Goal: Task Accomplishment & Management: Use online tool/utility

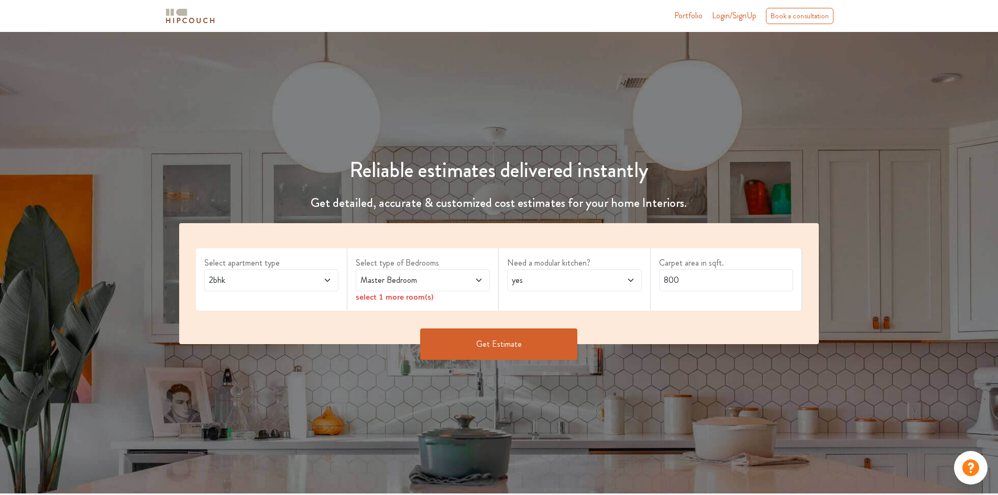
click at [250, 280] on span "2bhk" at bounding box center [254, 280] width 94 height 13
click at [337, 277] on div "2bhk" at bounding box center [271, 280] width 134 height 22
click at [333, 278] on div "2bhk" at bounding box center [271, 280] width 134 height 22
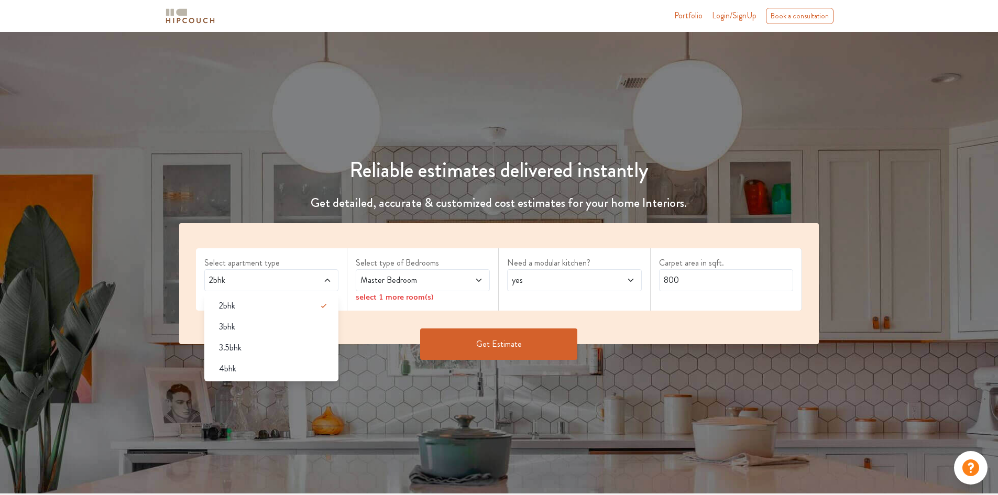
click at [408, 276] on span "Master Bedroom" at bounding box center [405, 280] width 94 height 13
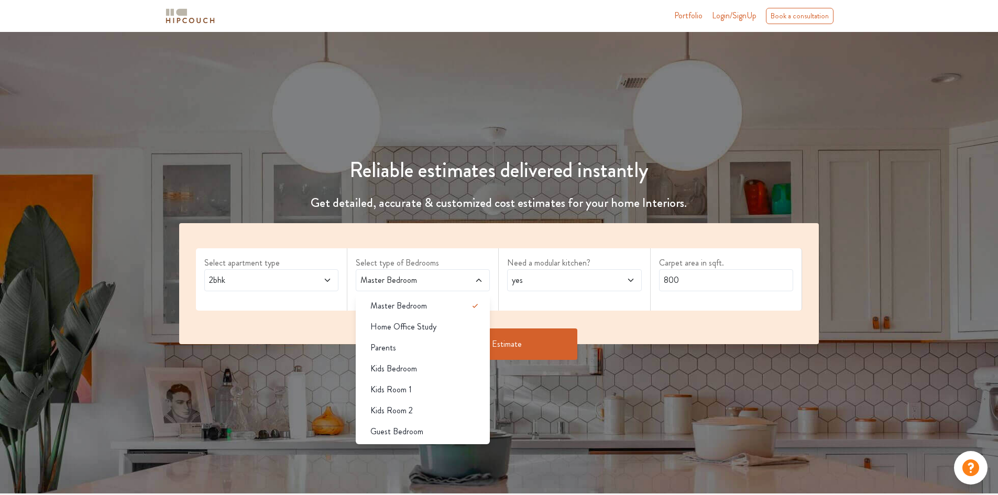
click at [415, 286] on span "Master Bedroom" at bounding box center [405, 280] width 94 height 13
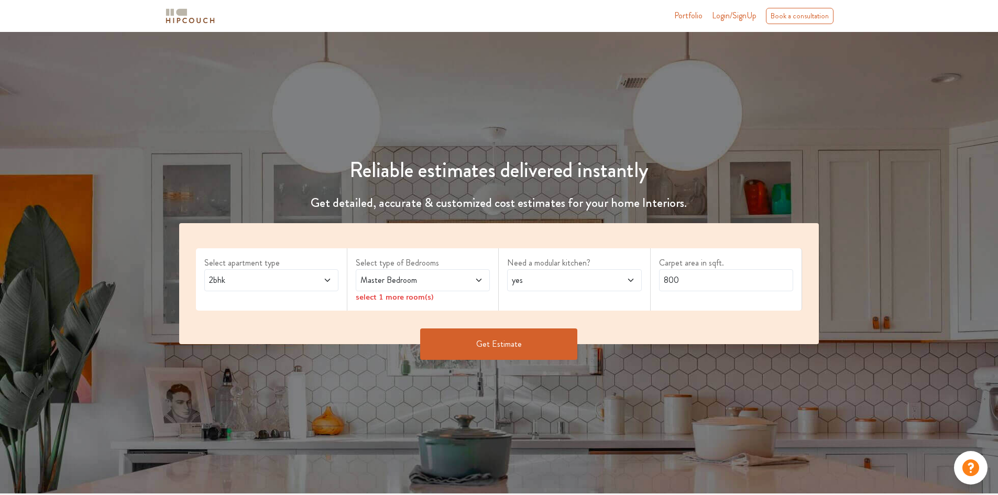
click at [299, 284] on span "2bhk" at bounding box center [254, 280] width 94 height 13
click at [319, 277] on span at bounding box center [315, 280] width 31 height 13
click at [408, 281] on span "Master Bedroom" at bounding box center [405, 280] width 94 height 13
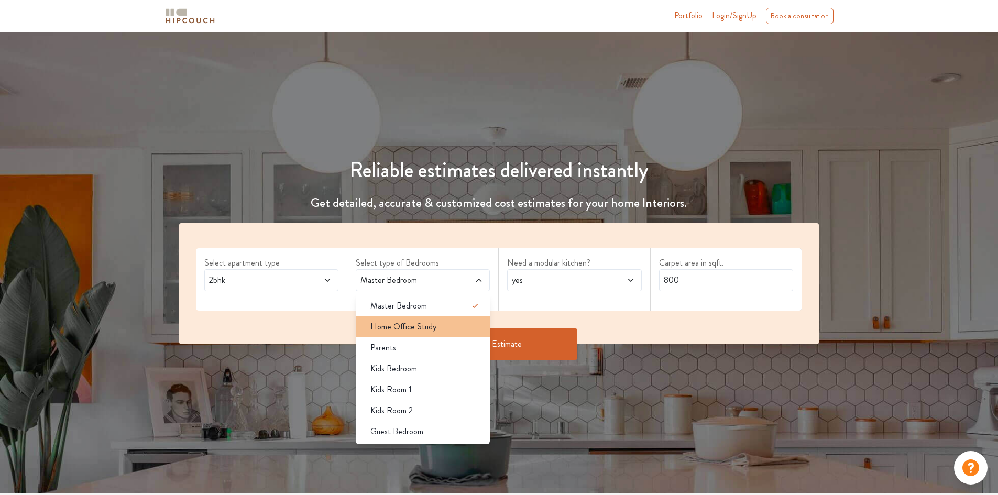
click at [424, 323] on span "Home Office Study" at bounding box center [403, 327] width 66 height 13
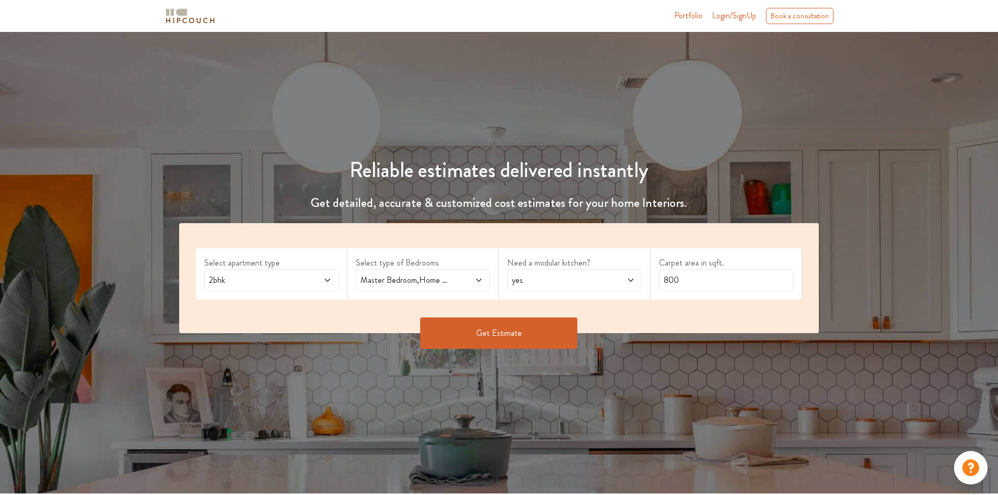
click at [548, 283] on span "yes" at bounding box center [557, 280] width 94 height 13
click at [534, 332] on div "no" at bounding box center [577, 327] width 128 height 13
click at [698, 288] on input "800" at bounding box center [726, 280] width 134 height 22
drag, startPoint x: 698, startPoint y: 288, endPoint x: 617, endPoint y: 281, distance: 81.5
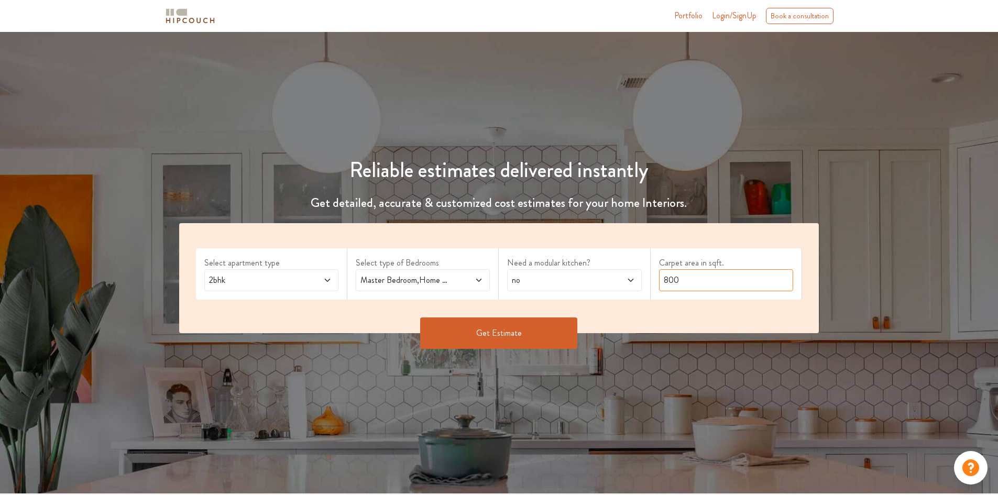
click at [617, 281] on div "Select apartment type 2bhk Select type of Bedrooms Master Bedroom,Home Office S…" at bounding box center [499, 278] width 640 height 110
type input "525"
click at [482, 329] on button "Get Estimate" at bounding box center [498, 333] width 157 height 31
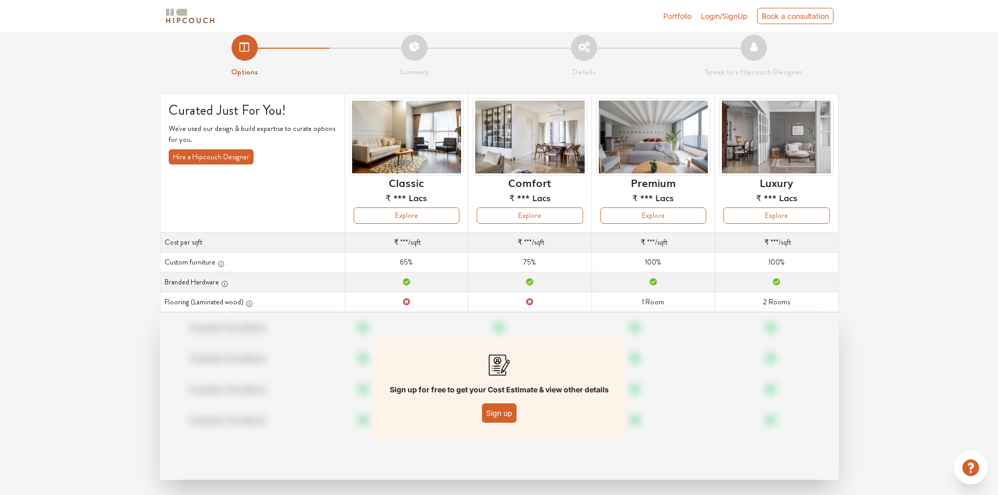
scroll to position [20, 0]
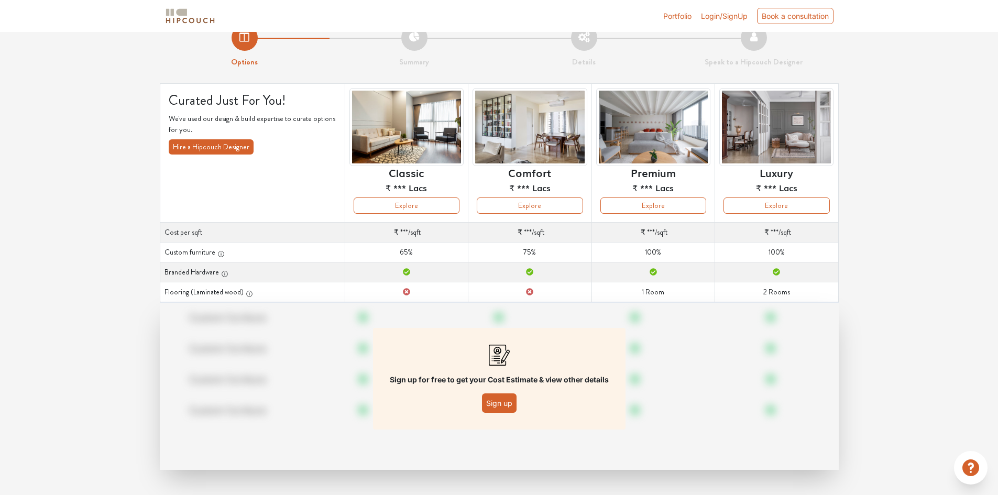
click at [501, 400] on button "Sign up" at bounding box center [499, 402] width 35 height 19
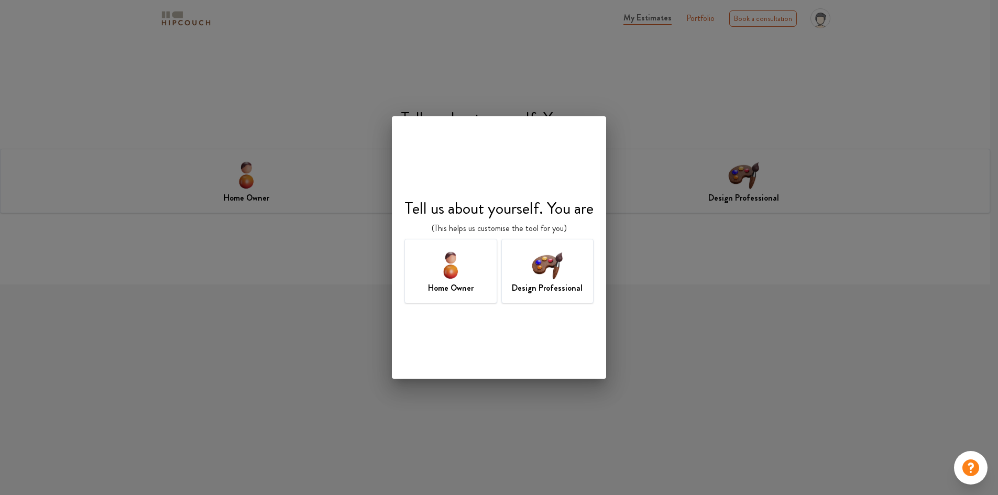
click at [543, 276] on img at bounding box center [547, 265] width 34 height 34
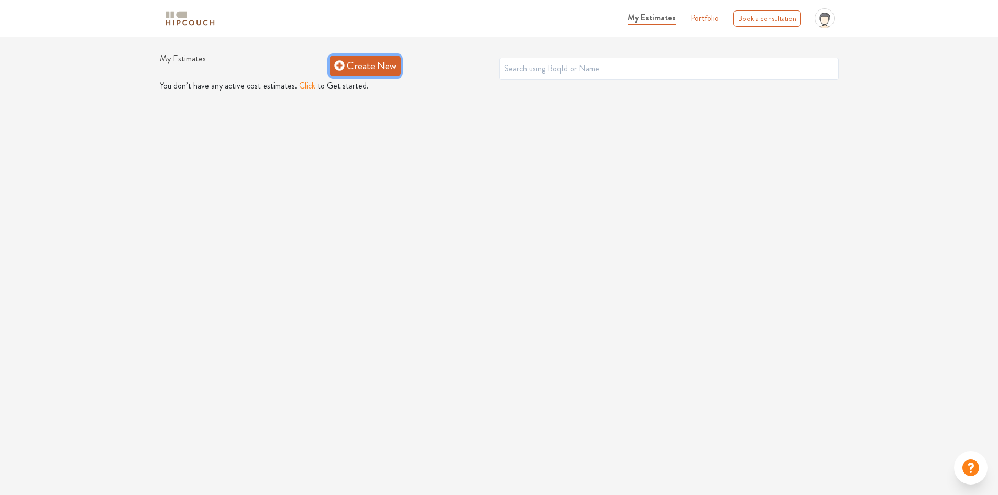
click at [356, 60] on link "Create New" at bounding box center [365, 66] width 71 height 21
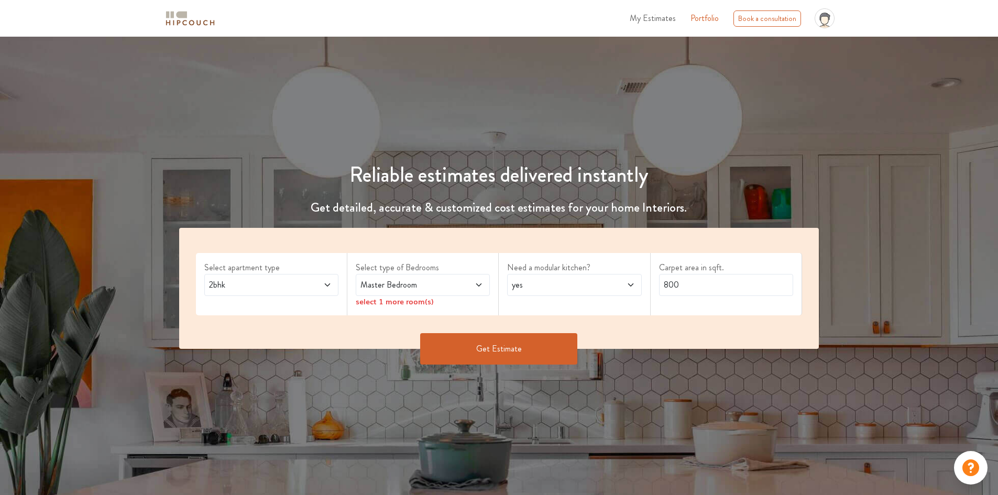
click at [278, 289] on span "2bhk" at bounding box center [254, 285] width 94 height 13
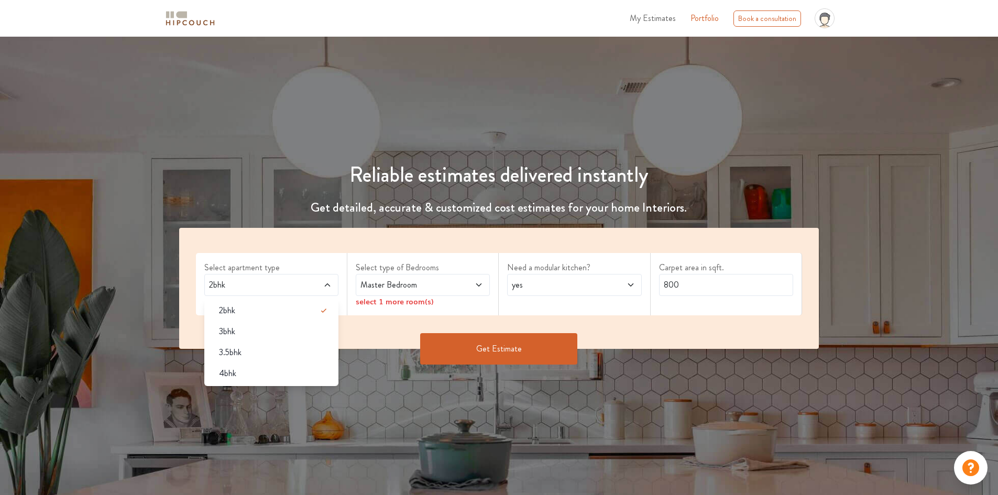
click at [410, 285] on span "Master Bedroom" at bounding box center [405, 285] width 94 height 13
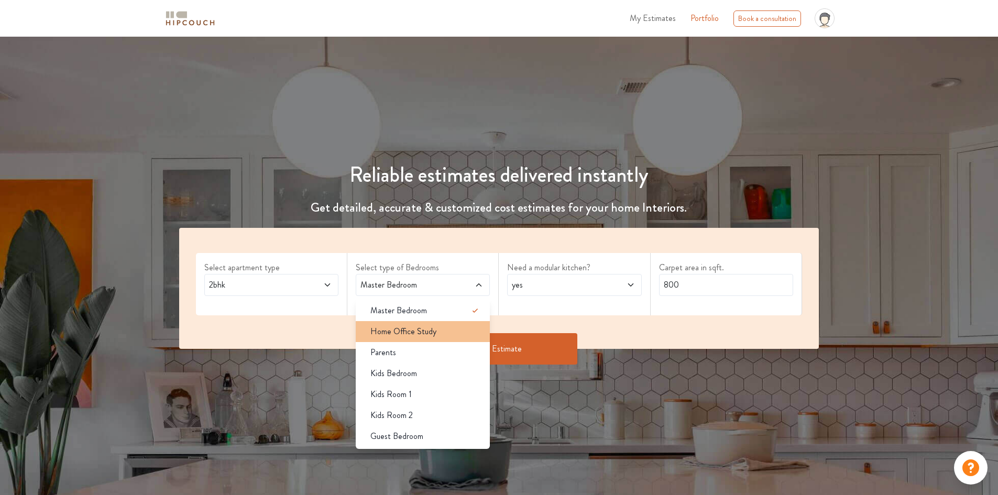
click at [430, 341] on li "Home Office Study" at bounding box center [423, 331] width 134 height 21
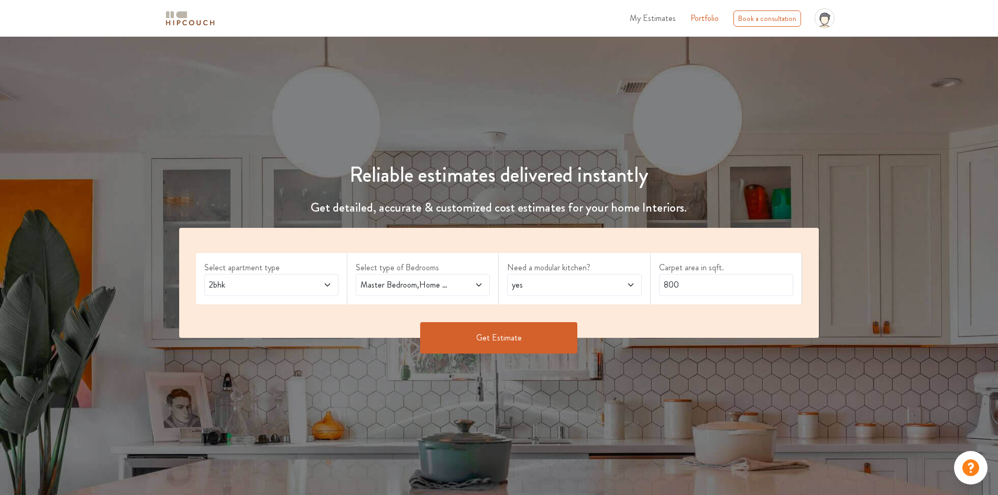
click at [376, 285] on span "Master Bedroom,Home Office Study" at bounding box center [405, 285] width 94 height 13
click at [595, 280] on span "yes" at bounding box center [557, 285] width 94 height 13
click at [575, 332] on div "no" at bounding box center [577, 331] width 128 height 13
drag, startPoint x: 709, startPoint y: 283, endPoint x: 578, endPoint y: 287, distance: 130.5
click at [578, 287] on div "Select apartment type 2bhk Select type of Bedrooms Master Bedroom,Home Office S…" at bounding box center [499, 283] width 640 height 110
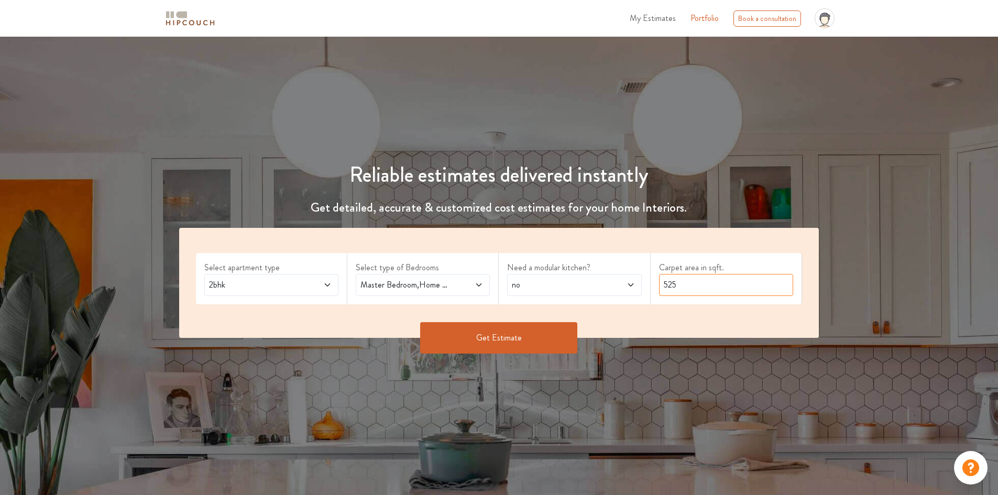
type input "525"
click at [467, 333] on button "Get Estimate" at bounding box center [498, 337] width 157 height 31
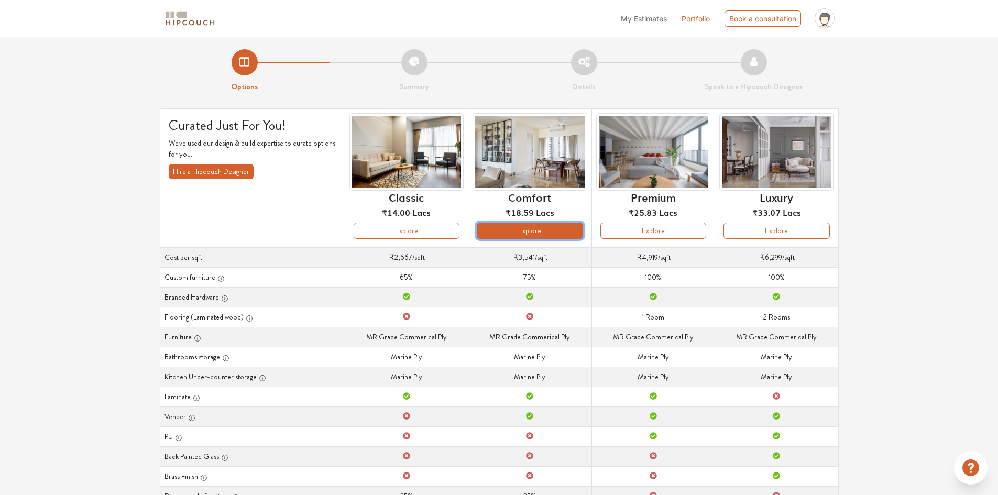
click at [557, 234] on button "Explore" at bounding box center [530, 231] width 106 height 16
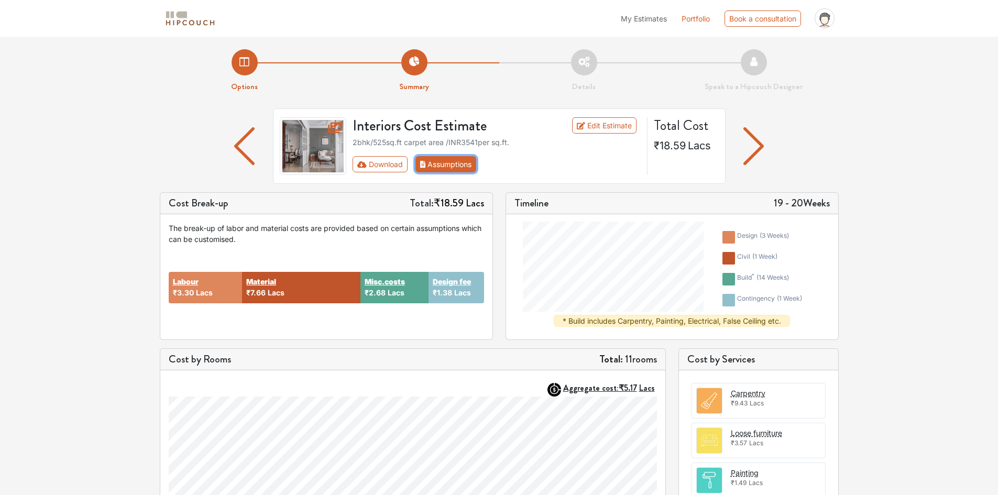
click at [457, 165] on button "Assumptions" at bounding box center [446, 164] width 61 height 16
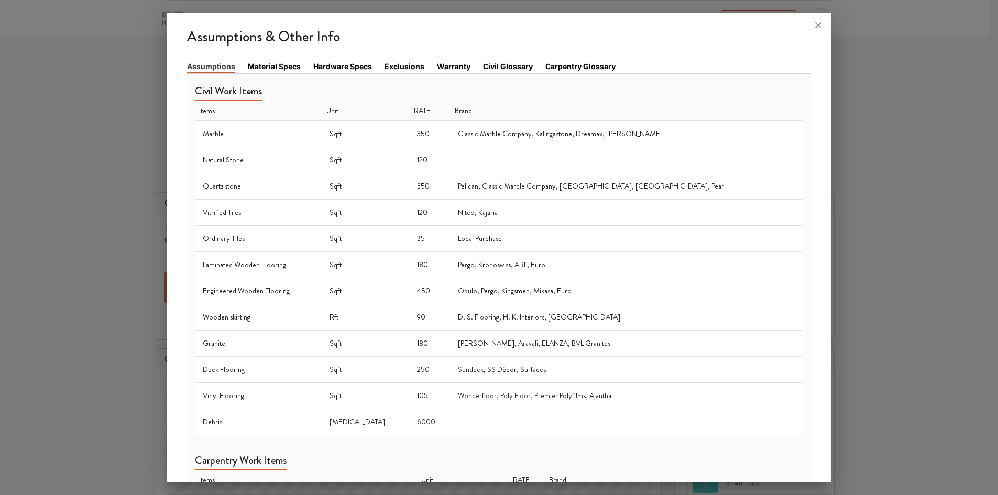
click at [278, 67] on link "Material Specs" at bounding box center [274, 66] width 53 height 11
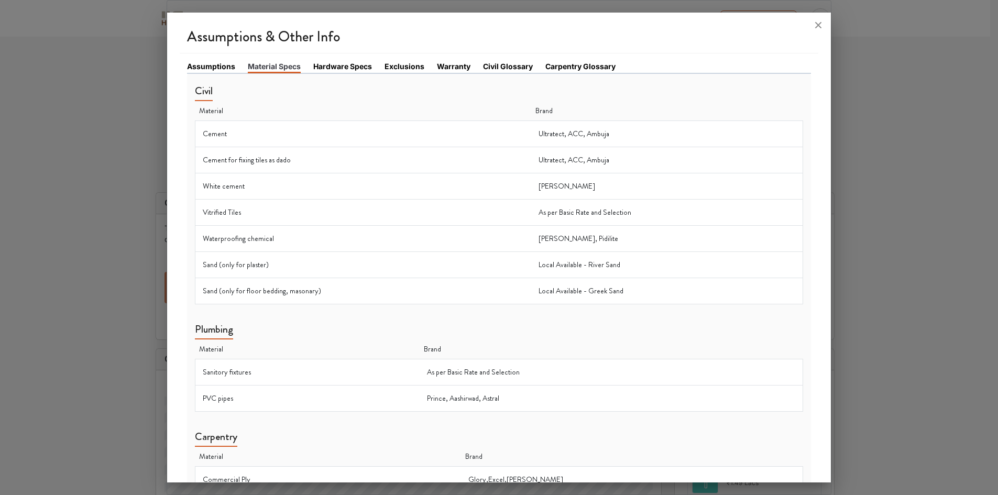
click at [363, 66] on link "Hardware Specs" at bounding box center [342, 66] width 59 height 11
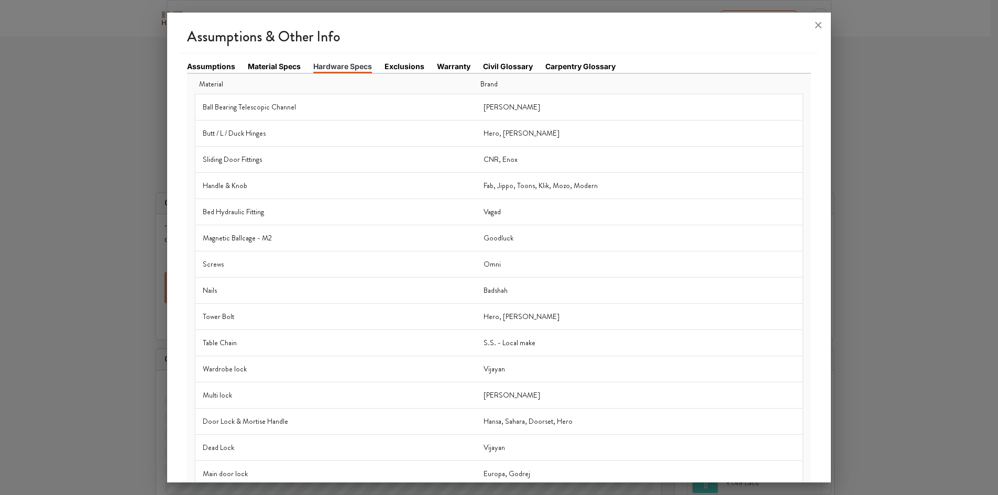
click at [408, 69] on link "Exclusions" at bounding box center [405, 66] width 40 height 11
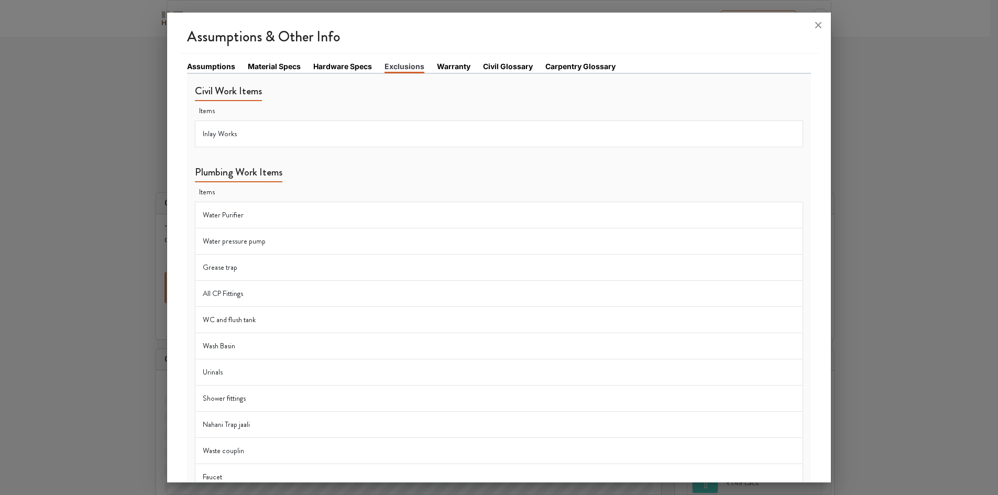
click at [450, 68] on link "Warranty" at bounding box center [454, 66] width 34 height 11
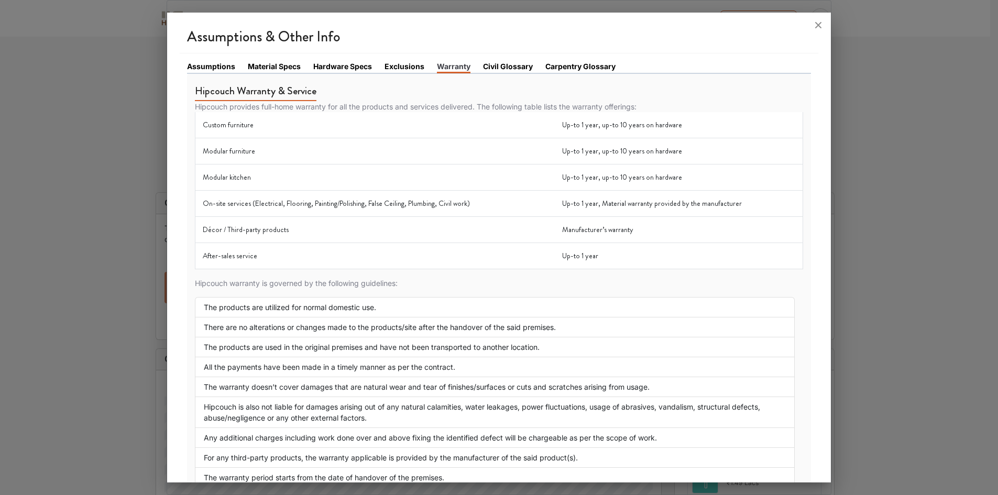
click at [497, 67] on link "Civil Glossary" at bounding box center [508, 66] width 50 height 11
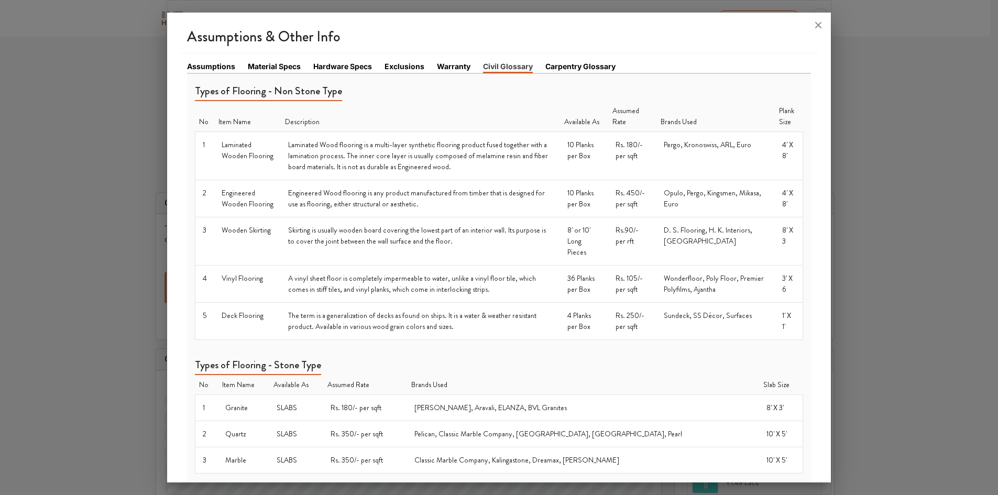
click at [574, 63] on link "Carpentry Glossary" at bounding box center [580, 66] width 70 height 11
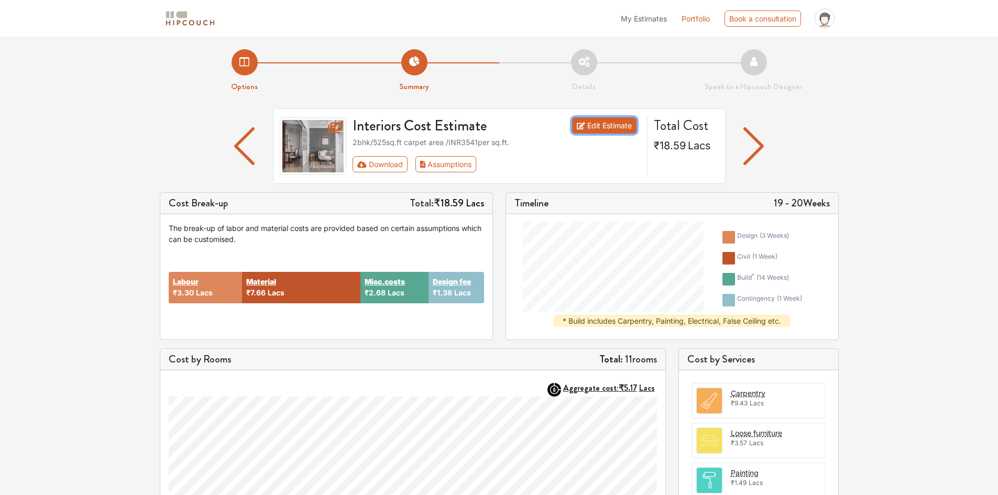
click at [603, 125] on link "Edit Estimate" at bounding box center [604, 125] width 64 height 16
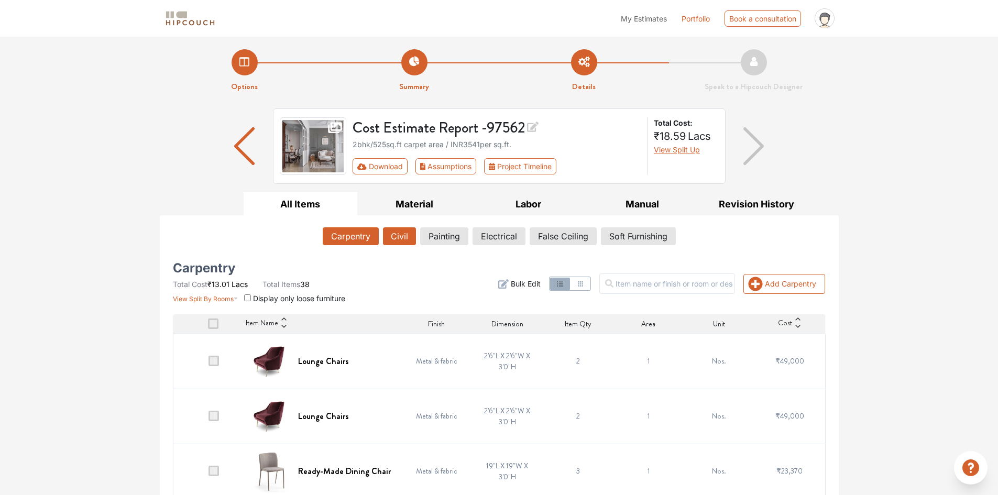
click at [405, 231] on button "Civil" at bounding box center [399, 236] width 33 height 18
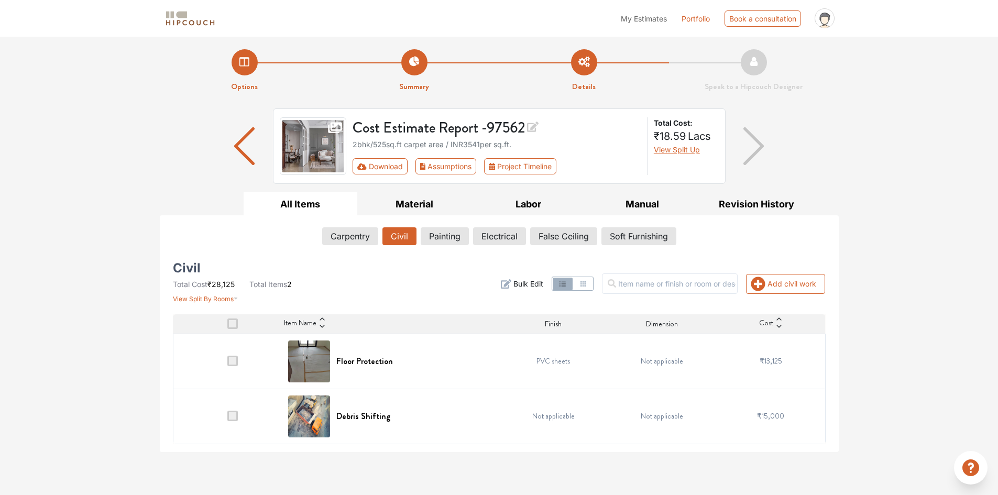
click at [236, 358] on span at bounding box center [232, 361] width 10 height 10
click at [227, 364] on input "checkbox" at bounding box center [227, 364] width 0 height 0
click at [237, 366] on span at bounding box center [232, 361] width 10 height 10
click at [227, 364] on input "checkbox" at bounding box center [227, 364] width 0 height 0
click at [237, 354] on td at bounding box center [227, 361] width 109 height 55
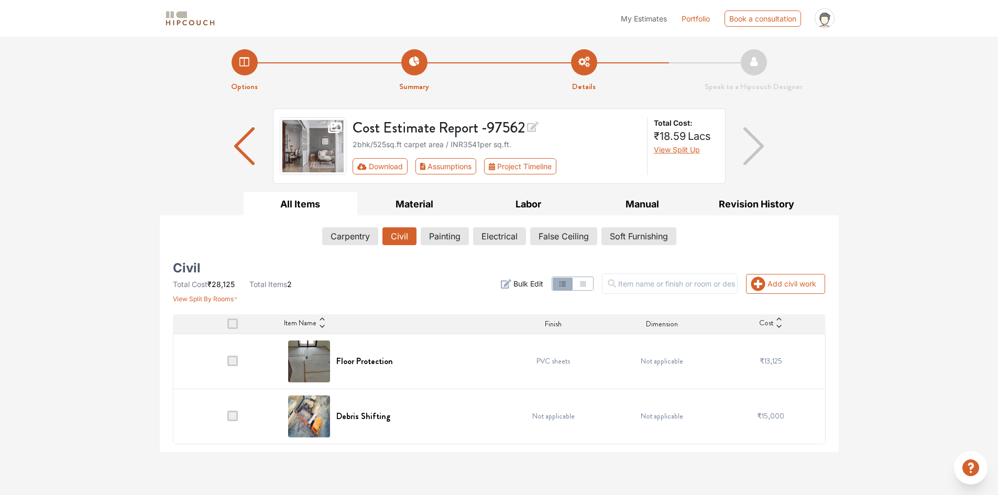
click at [229, 361] on span at bounding box center [232, 361] width 10 height 10
click at [227, 364] on input "checkbox" at bounding box center [227, 364] width 0 height 0
click at [233, 362] on span at bounding box center [232, 361] width 10 height 10
click at [227, 364] on input "checkbox" at bounding box center [227, 364] width 0 height 0
click at [329, 366] on img at bounding box center [309, 362] width 42 height 42
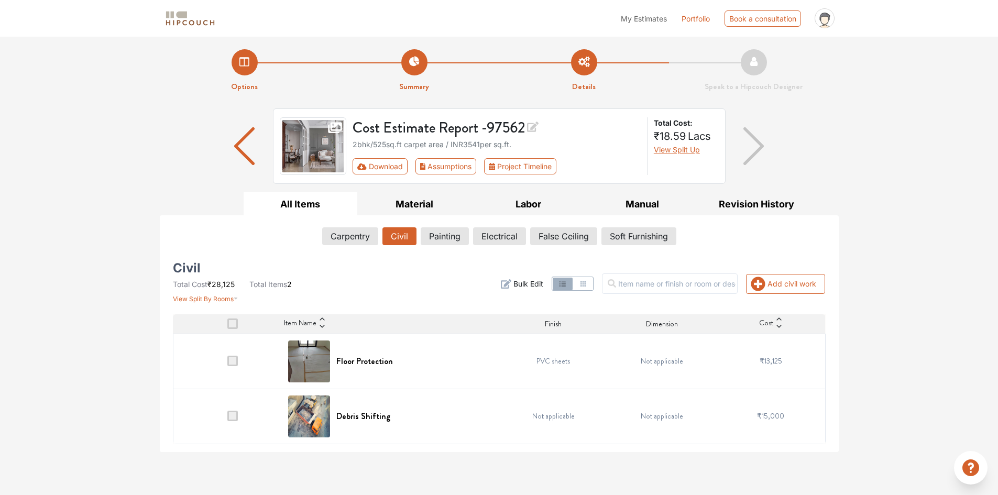
click at [233, 323] on span at bounding box center [232, 324] width 10 height 10
click at [227, 326] on input "checkbox" at bounding box center [227, 326] width 0 height 0
click at [663, 329] on span "Dimension" at bounding box center [662, 324] width 32 height 11
click at [641, 381] on td "Not applicable" at bounding box center [662, 361] width 109 height 55
click at [232, 357] on span at bounding box center [232, 361] width 10 height 10
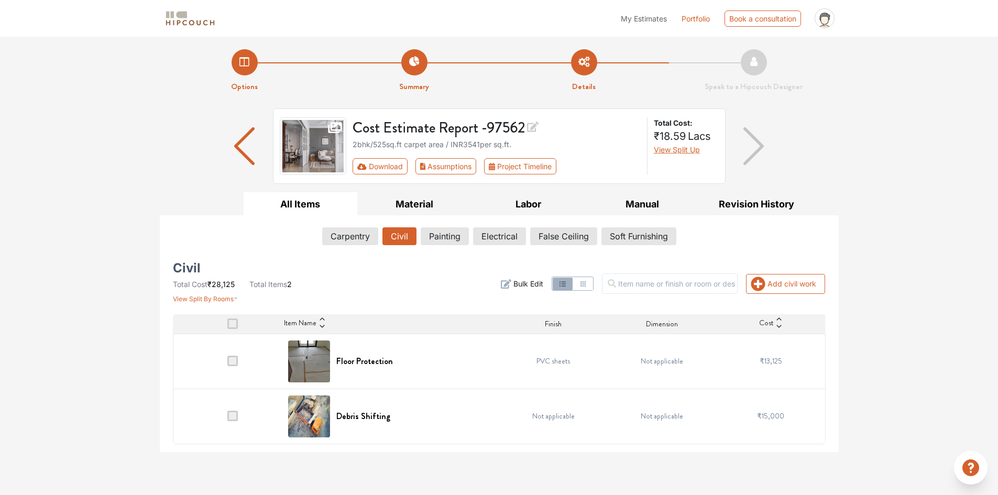
click at [227, 364] on input "checkbox" at bounding box center [227, 364] width 0 height 0
click at [232, 360] on span at bounding box center [232, 361] width 10 height 10
click at [227, 364] on input "checkbox" at bounding box center [227, 364] width 0 height 0
click at [232, 360] on span at bounding box center [232, 361] width 10 height 10
click at [227, 364] on input "checkbox" at bounding box center [227, 364] width 0 height 0
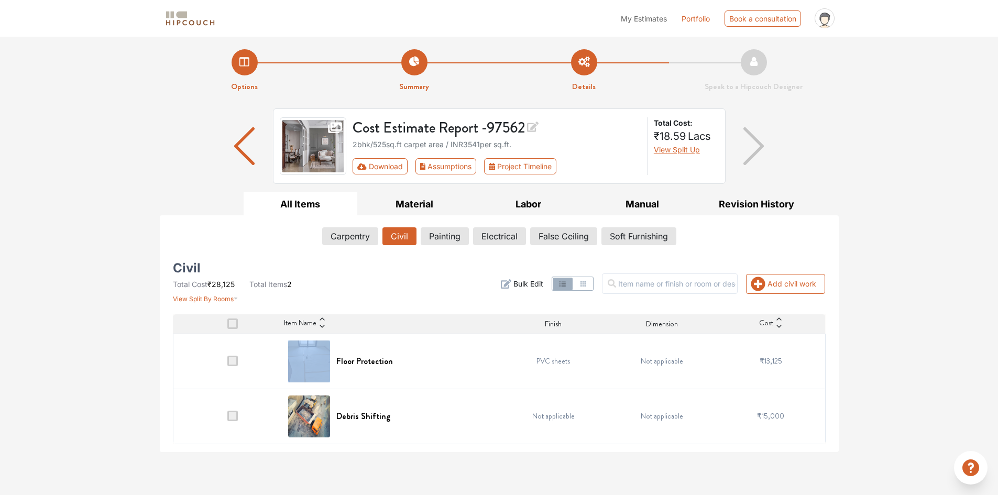
click at [232, 360] on span at bounding box center [232, 361] width 10 height 10
click at [227, 364] on input "checkbox" at bounding box center [227, 364] width 0 height 0
click at [783, 275] on button "Add civil work" at bounding box center [785, 284] width 79 height 20
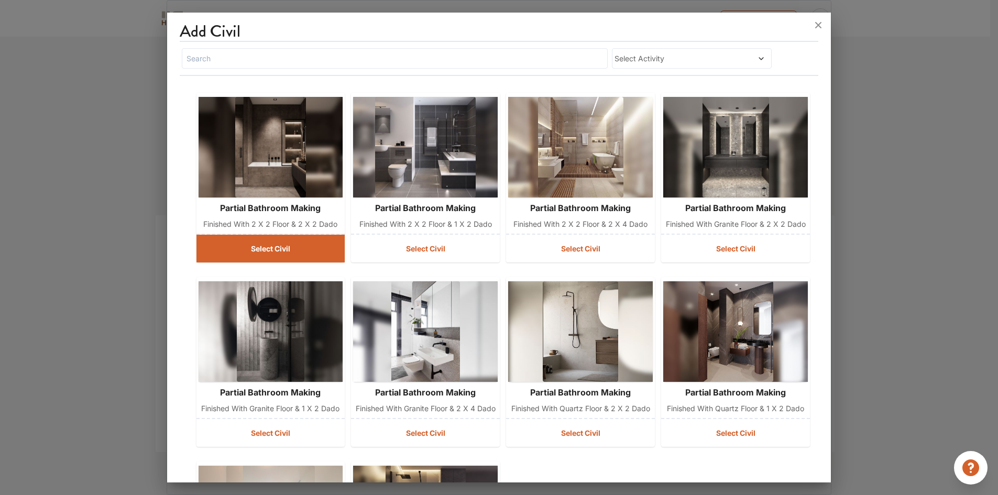
click at [301, 256] on button "Select Civil" at bounding box center [270, 249] width 149 height 28
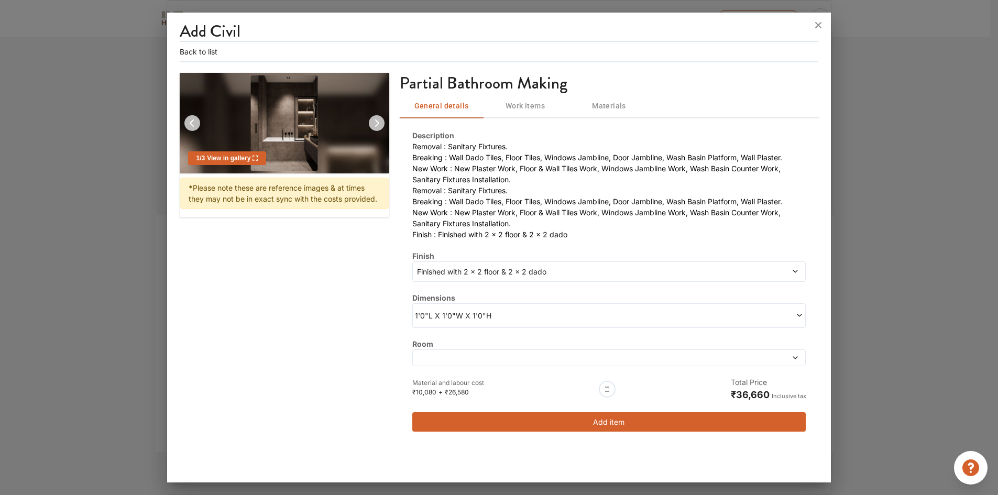
click at [617, 420] on button "Add item" at bounding box center [609, 421] width 394 height 19
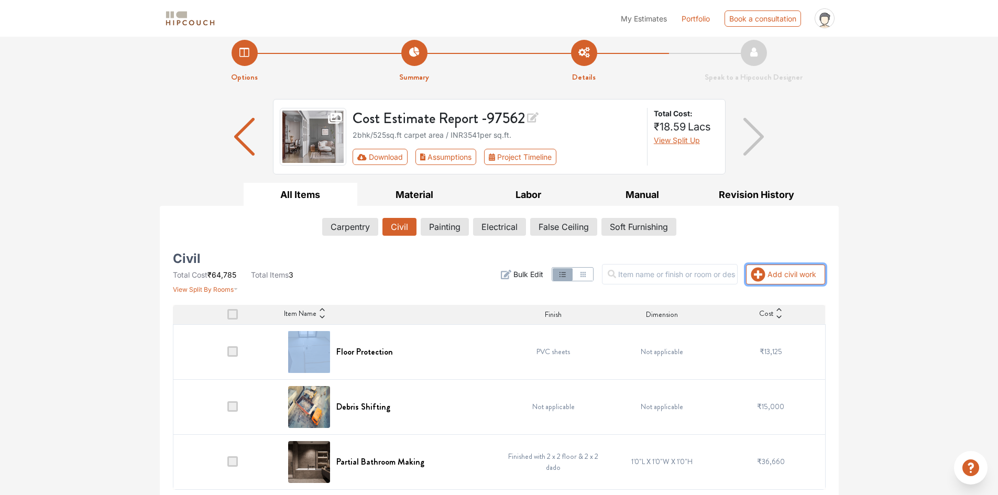
scroll to position [12, 0]
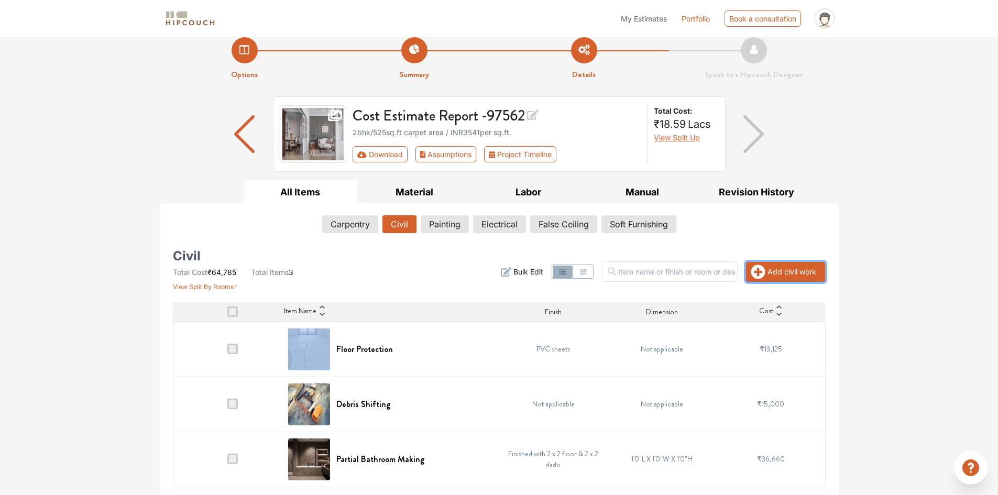
click at [786, 272] on button "Add civil work" at bounding box center [785, 272] width 79 height 20
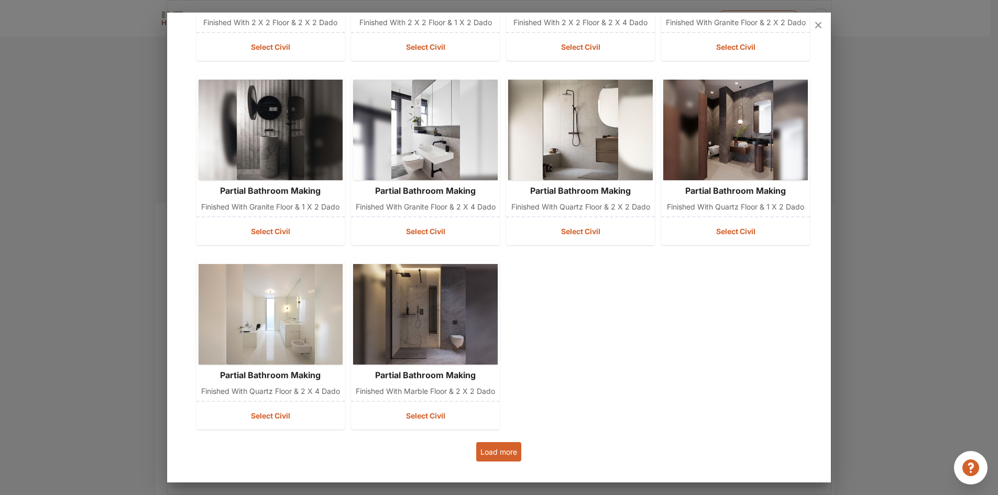
scroll to position [235, 0]
click at [503, 454] on button "Load more" at bounding box center [498, 451] width 45 height 19
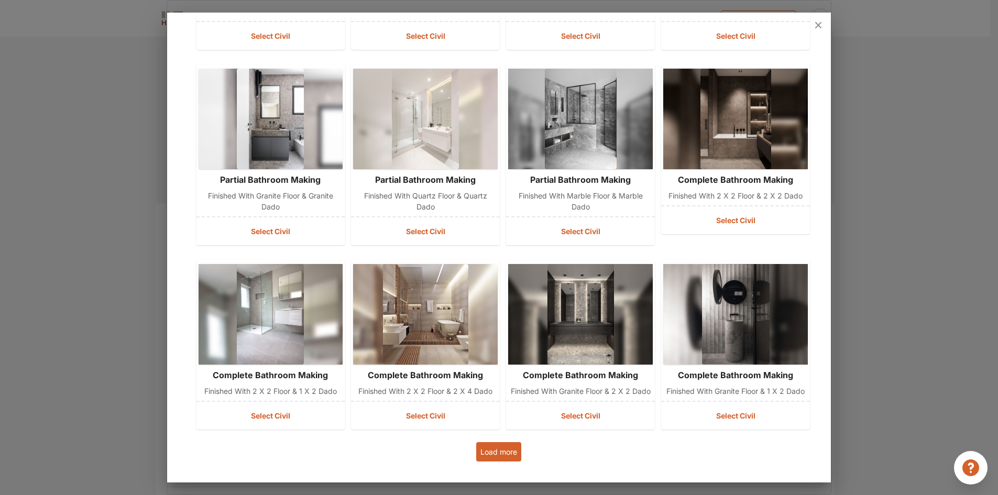
scroll to position [626, 0]
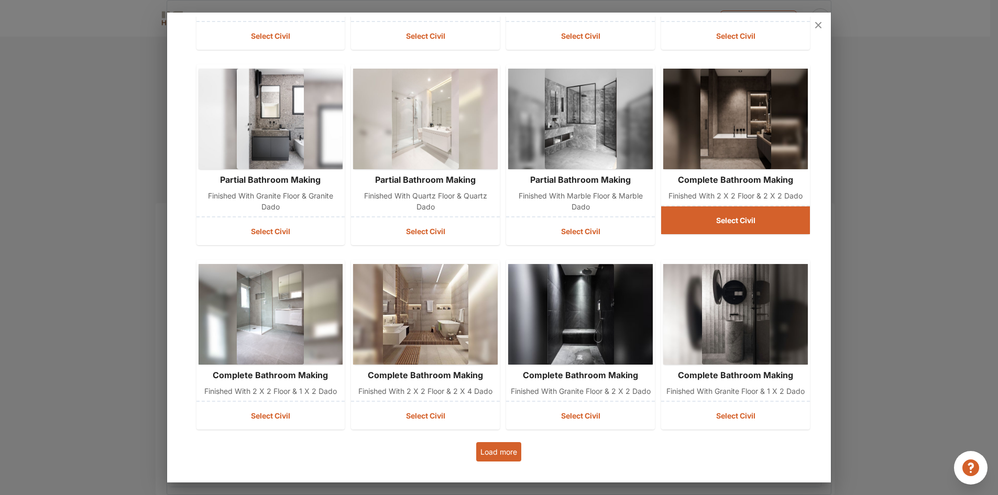
click at [782, 213] on button "Select Civil" at bounding box center [735, 220] width 149 height 28
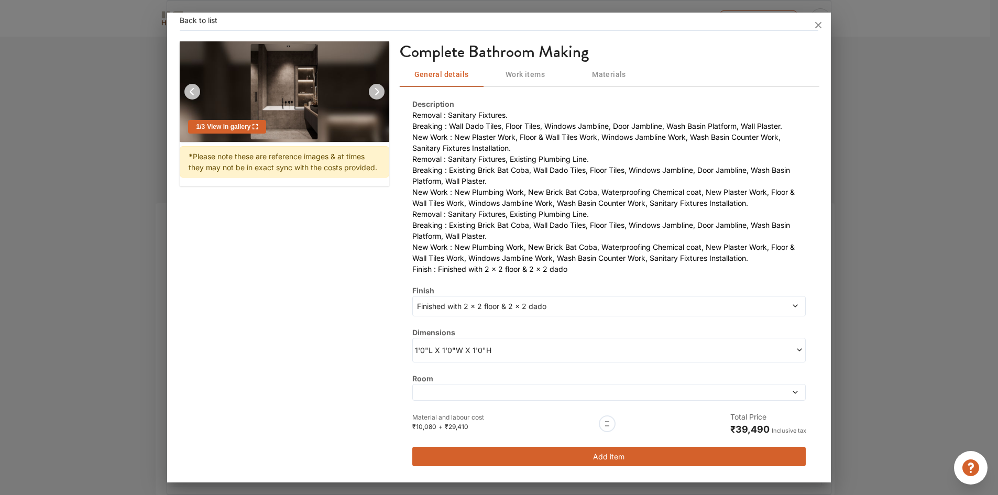
scroll to position [0, 0]
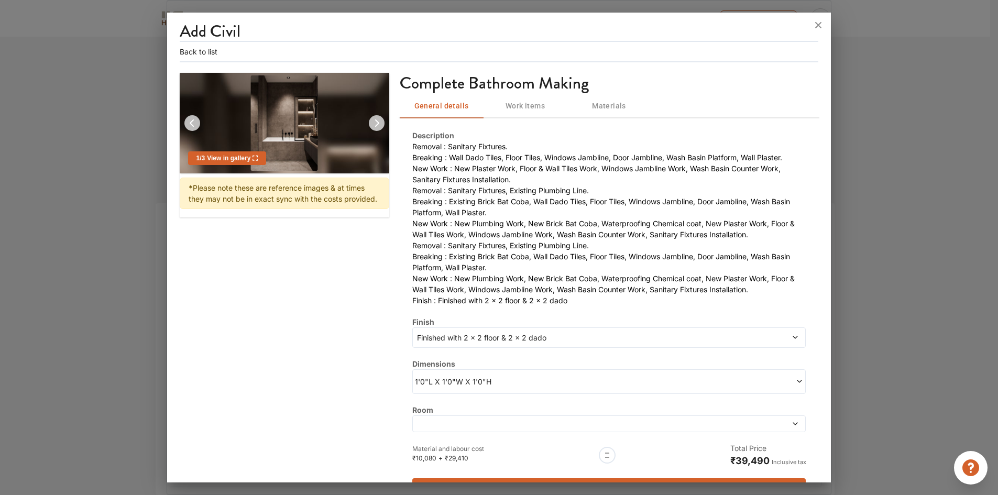
click at [581, 387] on span "1'0"L X 1'0"W X 1'0"H" at bounding box center [512, 381] width 194 height 11
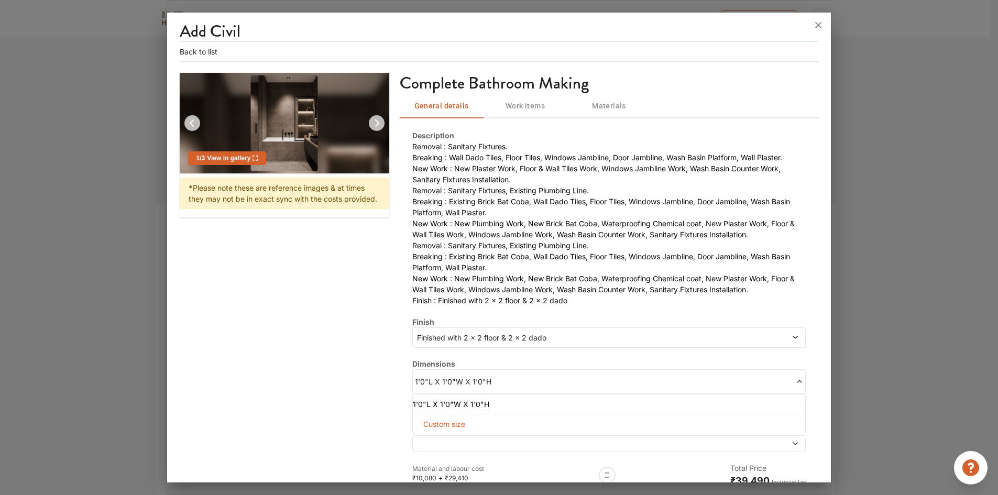
click at [581, 387] on span "1'0"L X 1'0"W X 1'0"H" at bounding box center [512, 381] width 194 height 11
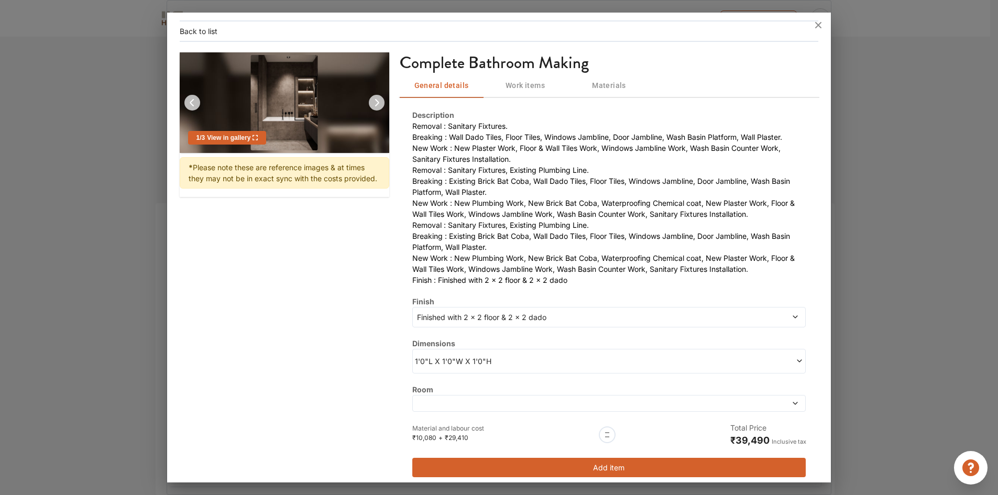
scroll to position [32, 0]
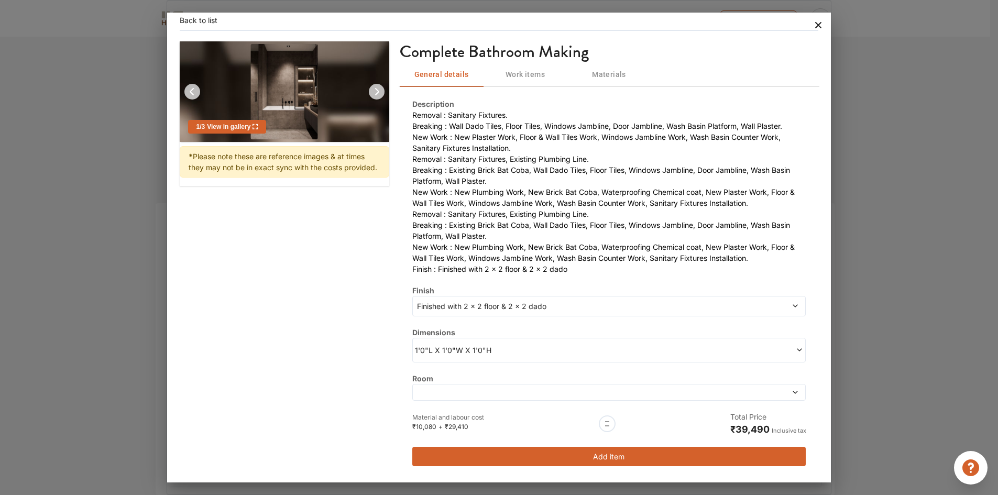
click at [820, 27] on icon at bounding box center [818, 25] width 17 height 17
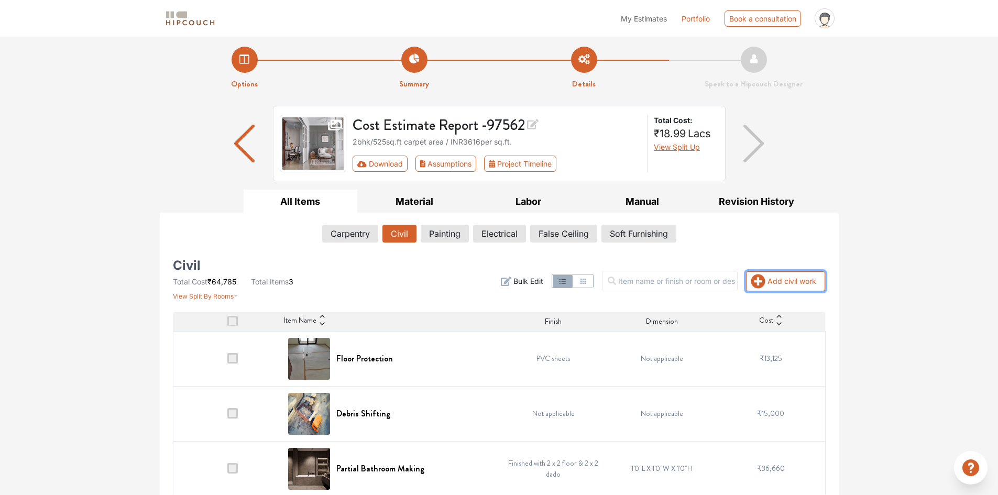
scroll to position [0, 0]
